Goal: Find specific page/section: Find specific page/section

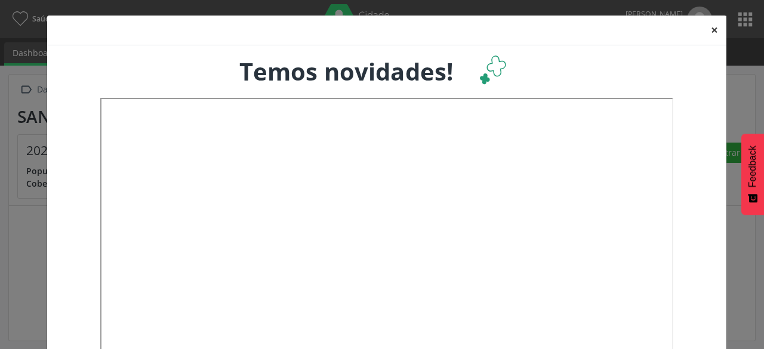
click at [710, 27] on button "×" at bounding box center [714, 30] width 24 height 29
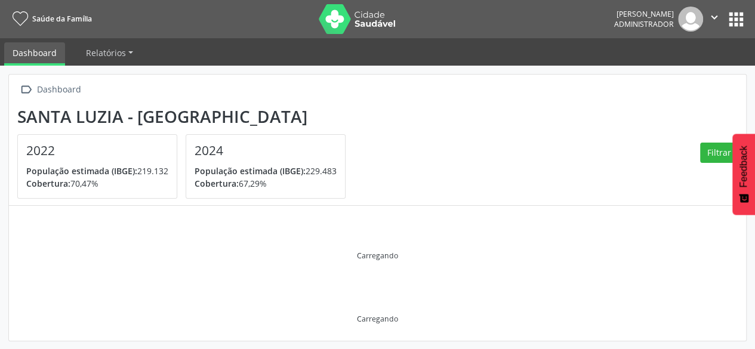
click at [730, 17] on button "apps" at bounding box center [736, 19] width 21 height 21
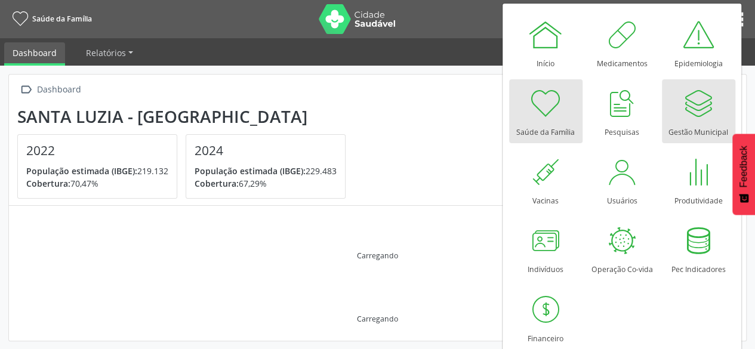
click at [693, 125] on div "Gestão Municipal" at bounding box center [698, 129] width 60 height 16
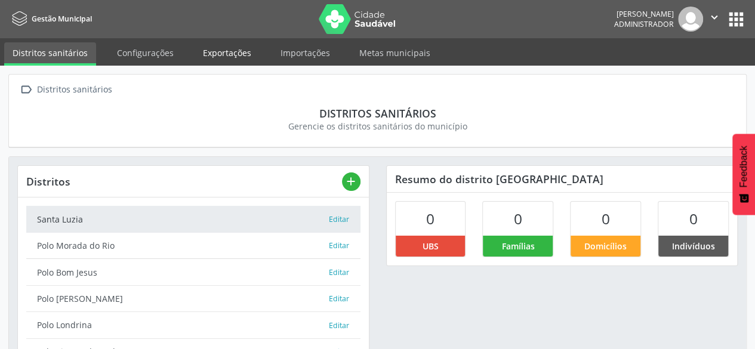
click at [206, 54] on link "Exportações" at bounding box center [227, 52] width 65 height 21
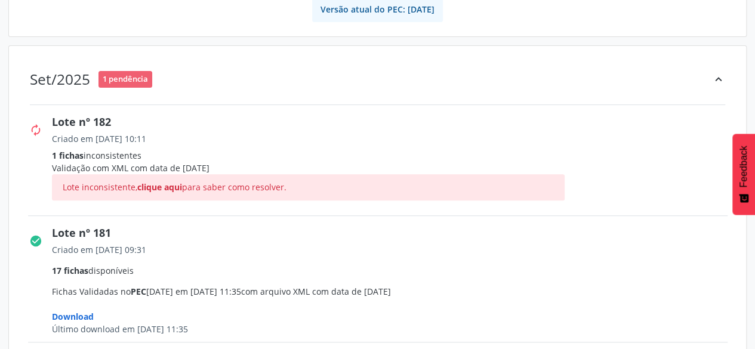
scroll to position [179, 0]
